Goal: Transaction & Acquisition: Purchase product/service

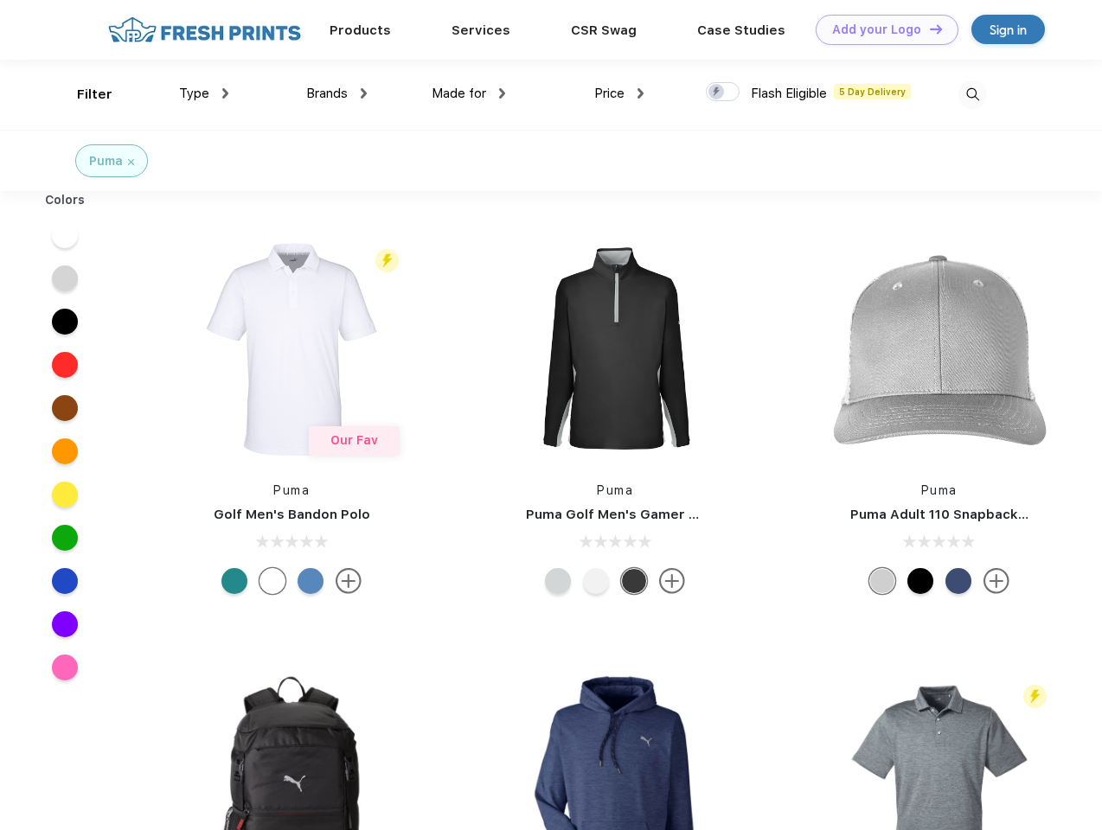
click at [880, 29] on link "Add your Logo Design Tool" at bounding box center [886, 30] width 143 height 30
click at [0, 0] on div "Design Tool" at bounding box center [0, 0] width 0 height 0
click at [928, 29] on link "Add your Logo Design Tool" at bounding box center [886, 30] width 143 height 30
click at [83, 94] on div "Filter" at bounding box center [94, 95] width 35 height 20
click at [204, 93] on span "Type" at bounding box center [194, 94] width 30 height 16
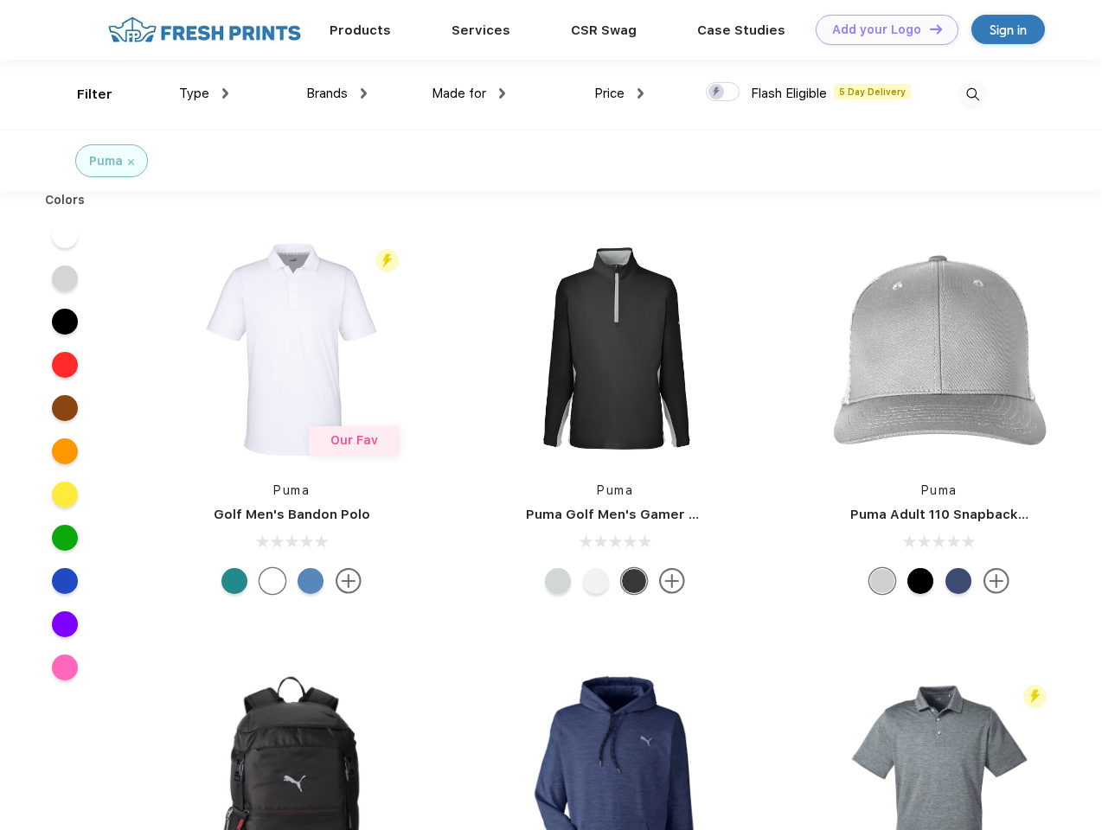
click at [336, 93] on span "Brands" at bounding box center [327, 94] width 42 height 16
click at [469, 93] on span "Made for" at bounding box center [458, 94] width 54 height 16
click at [619, 93] on span "Price" at bounding box center [609, 94] width 30 height 16
click at [723, 93] on div at bounding box center [723, 91] width 34 height 19
click at [717, 93] on input "checkbox" at bounding box center [711, 86] width 11 height 11
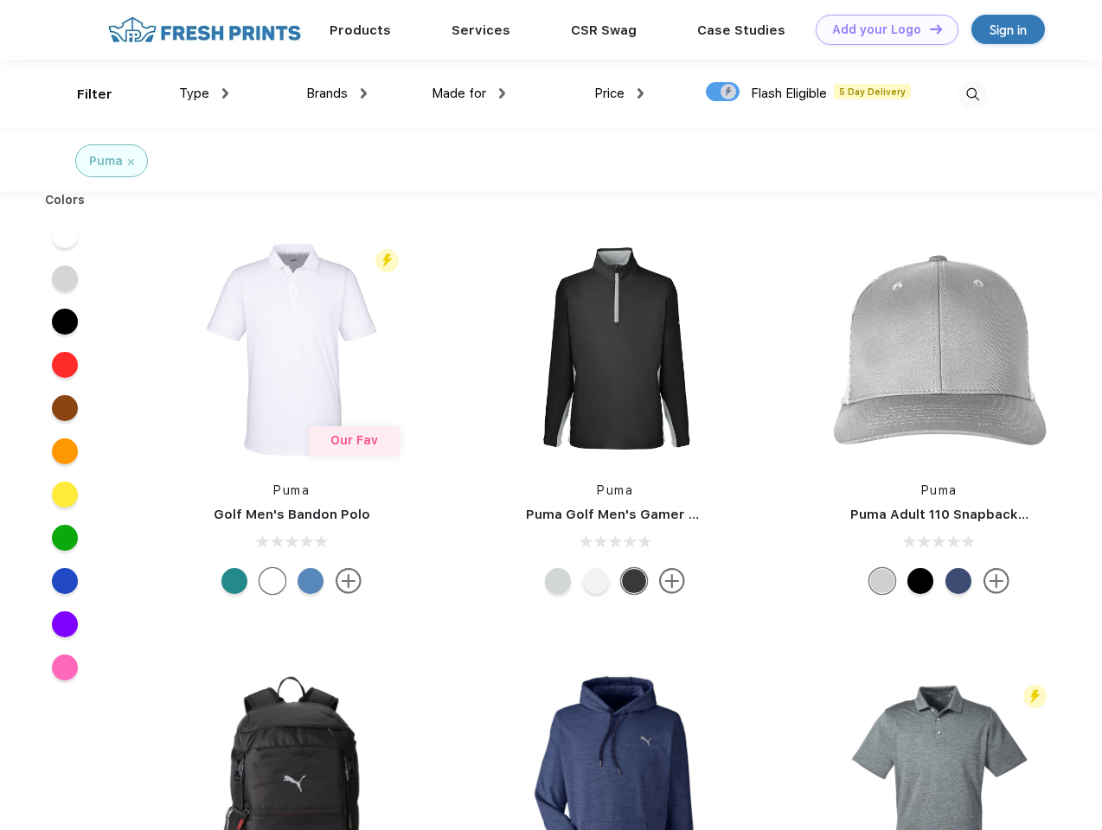
click at [972, 94] on img at bounding box center [972, 94] width 29 height 29
